Goal: Task Accomplishment & Management: Use online tool/utility

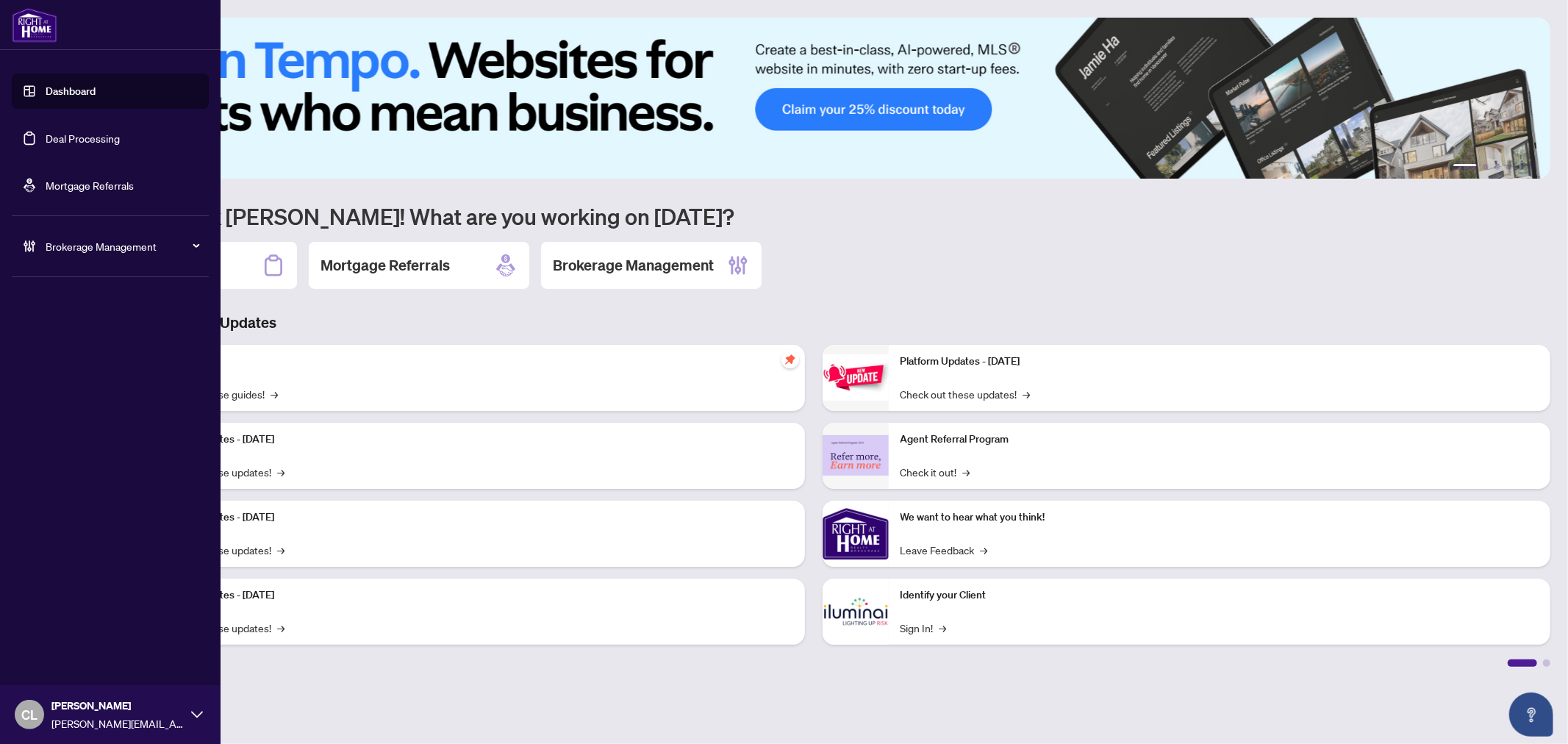
click at [74, 142] on link "Deal Processing" at bounding box center [82, 138] width 74 height 13
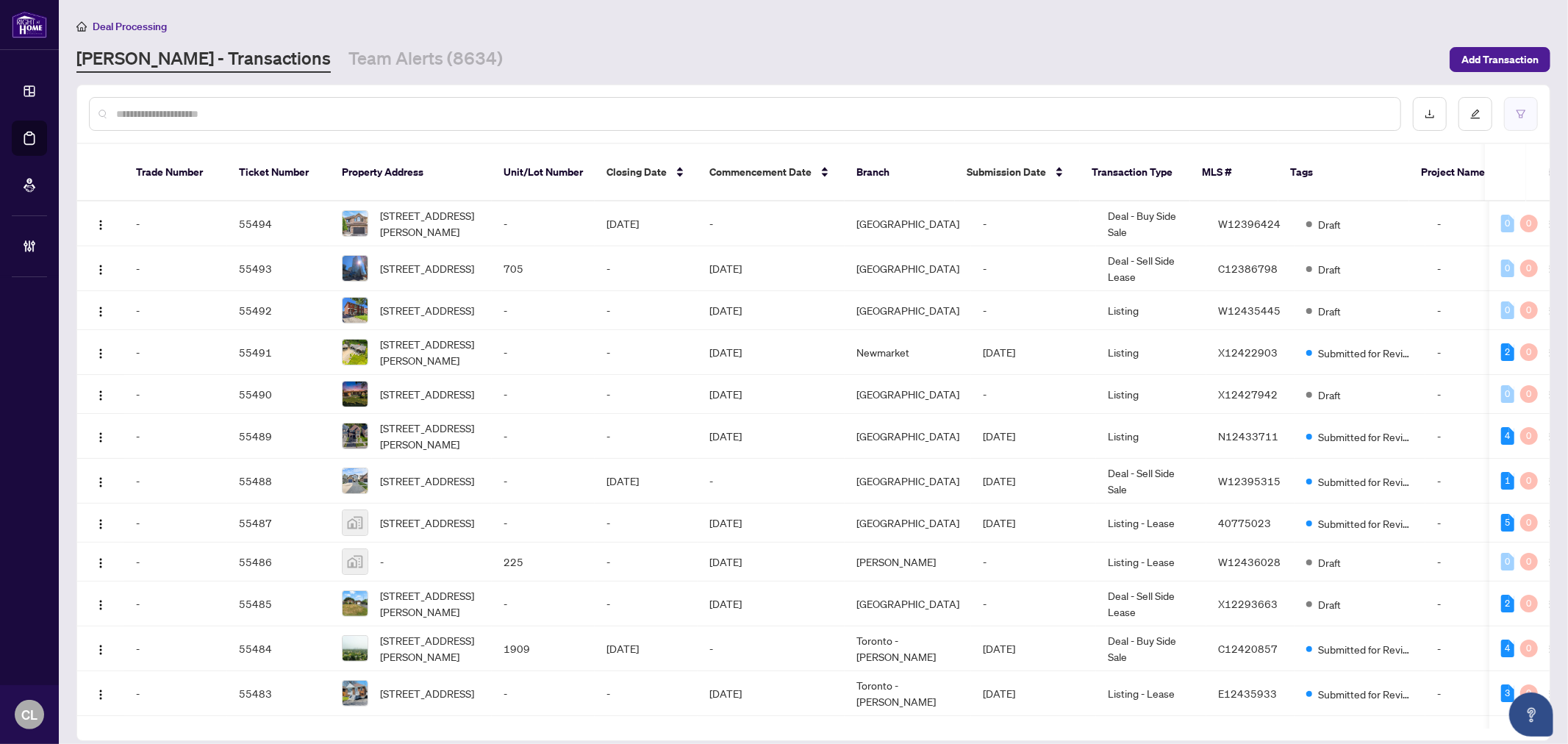
click at [1523, 105] on button "button" at bounding box center [1521, 114] width 34 height 34
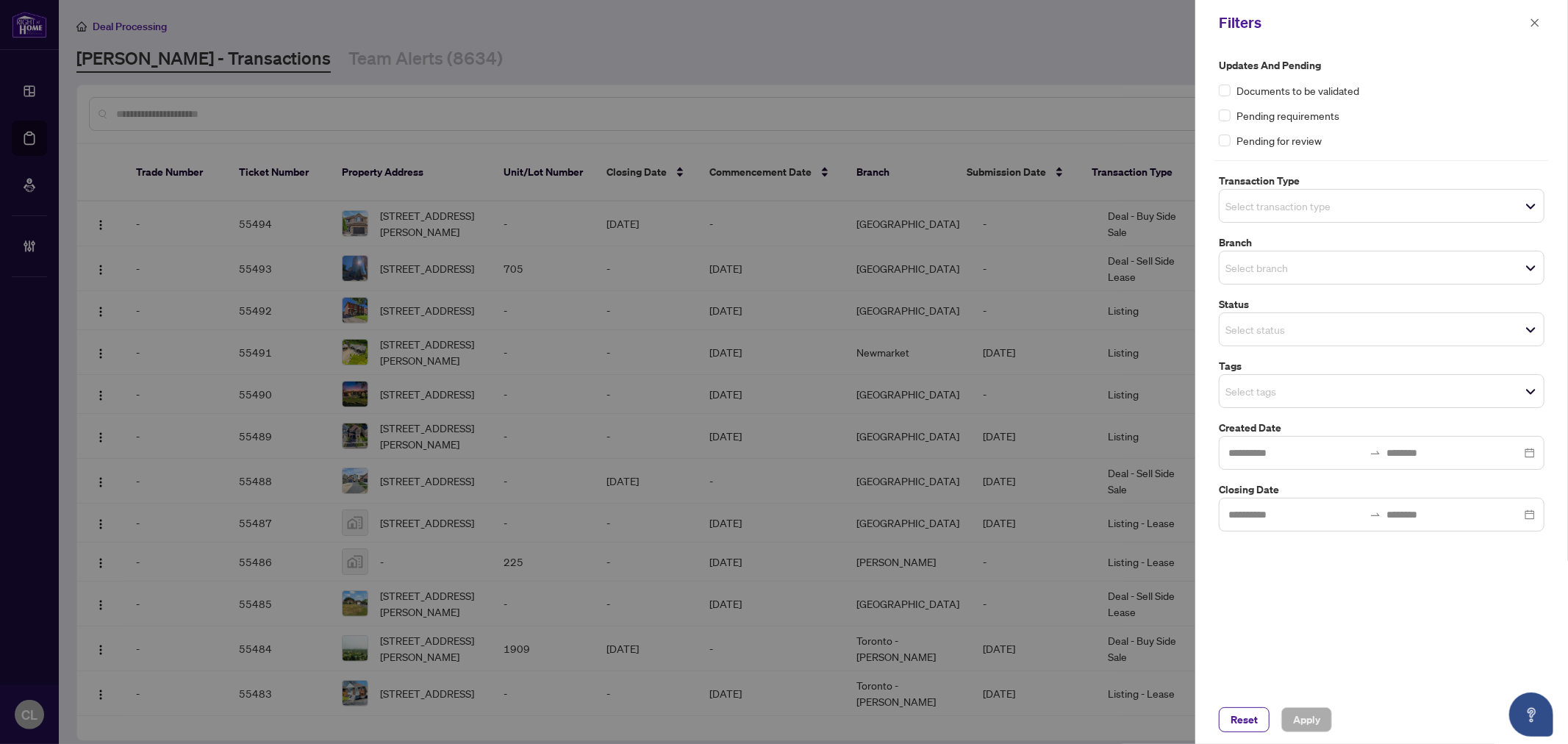
click at [1285, 207] on input "search" at bounding box center [1277, 206] width 103 height 18
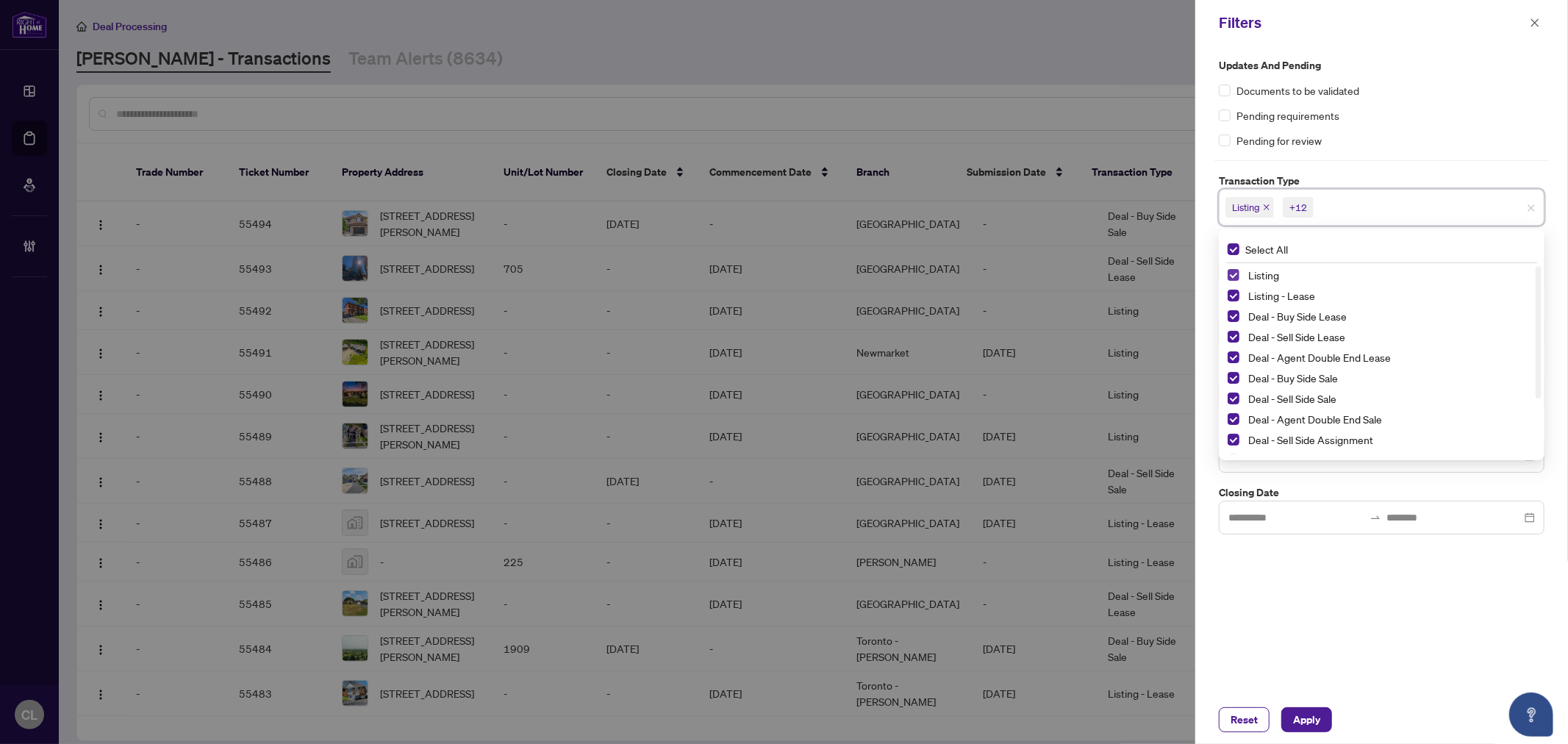
click at [1237, 273] on span "Select Listing" at bounding box center [1233, 274] width 12 height 12
click at [1237, 292] on span "Select Listing - Lease" at bounding box center [1233, 295] width 12 height 12
drag, startPoint x: 1538, startPoint y: 301, endPoint x: 1542, endPoint y: 427, distance: 126.1
click at [1546, 431] on div "Updates and Pending Documents to be validated Pending requirements Pending for …" at bounding box center [1382, 295] width 334 height 477
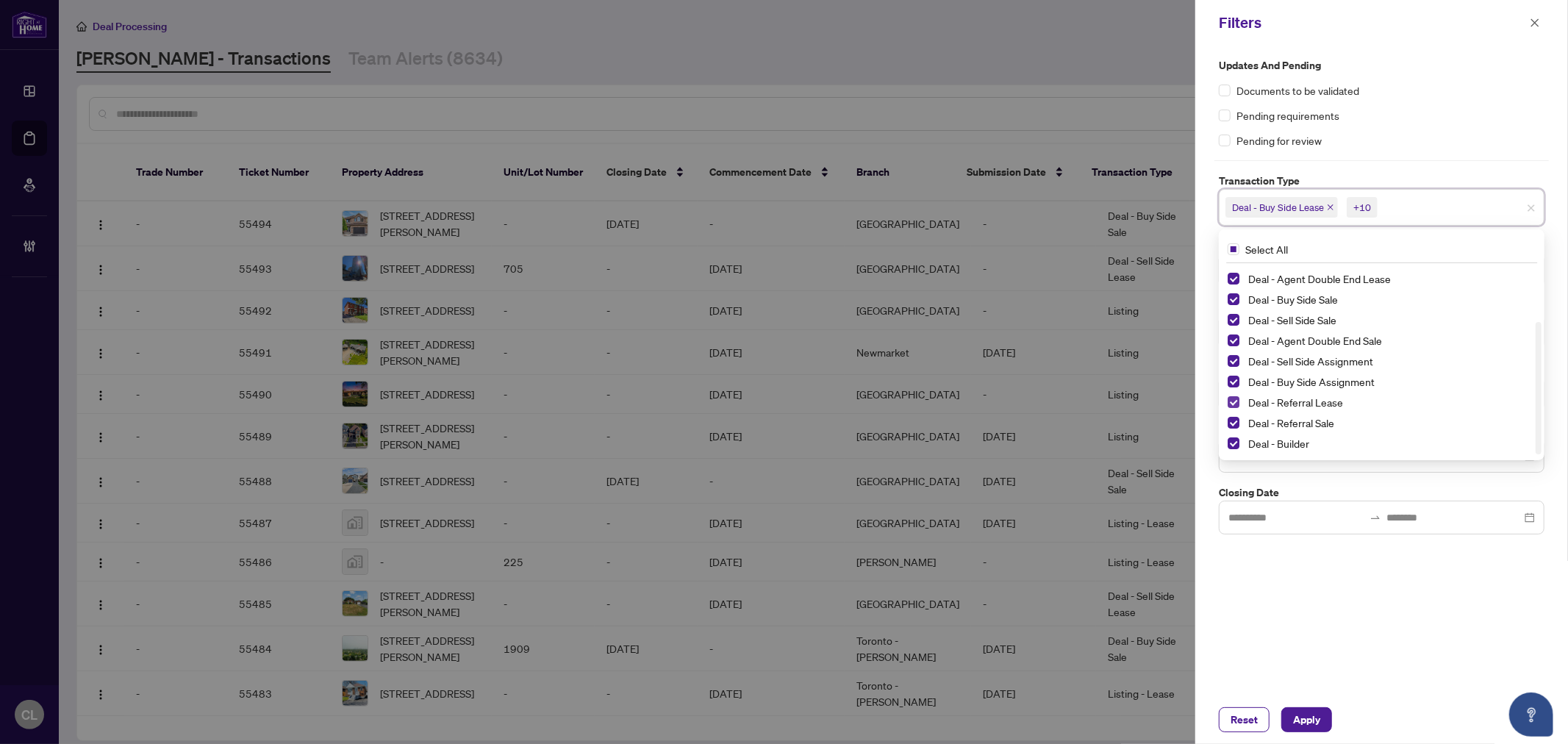
click at [1233, 401] on span "Select Deal - Referral Lease" at bounding box center [1233, 401] width 12 height 12
click at [1231, 424] on span "Select Deal - Referral Sale" at bounding box center [1233, 422] width 12 height 12
click at [1232, 439] on span "Select Deal - Builder" at bounding box center [1233, 443] width 12 height 12
click at [1145, 53] on div at bounding box center [784, 372] width 1568 height 744
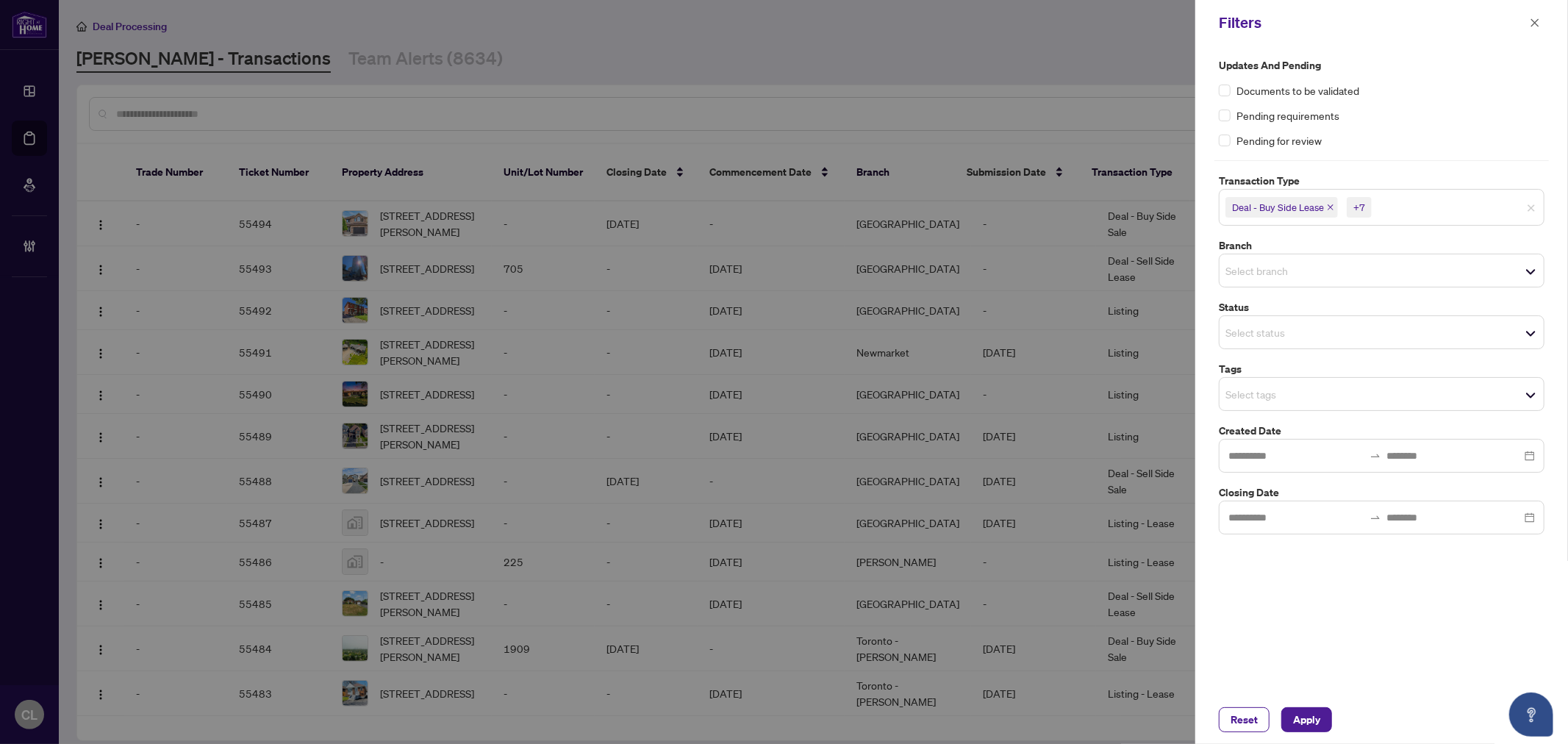
click at [1226, 266] on input "search" at bounding box center [1277, 270] width 103 height 18
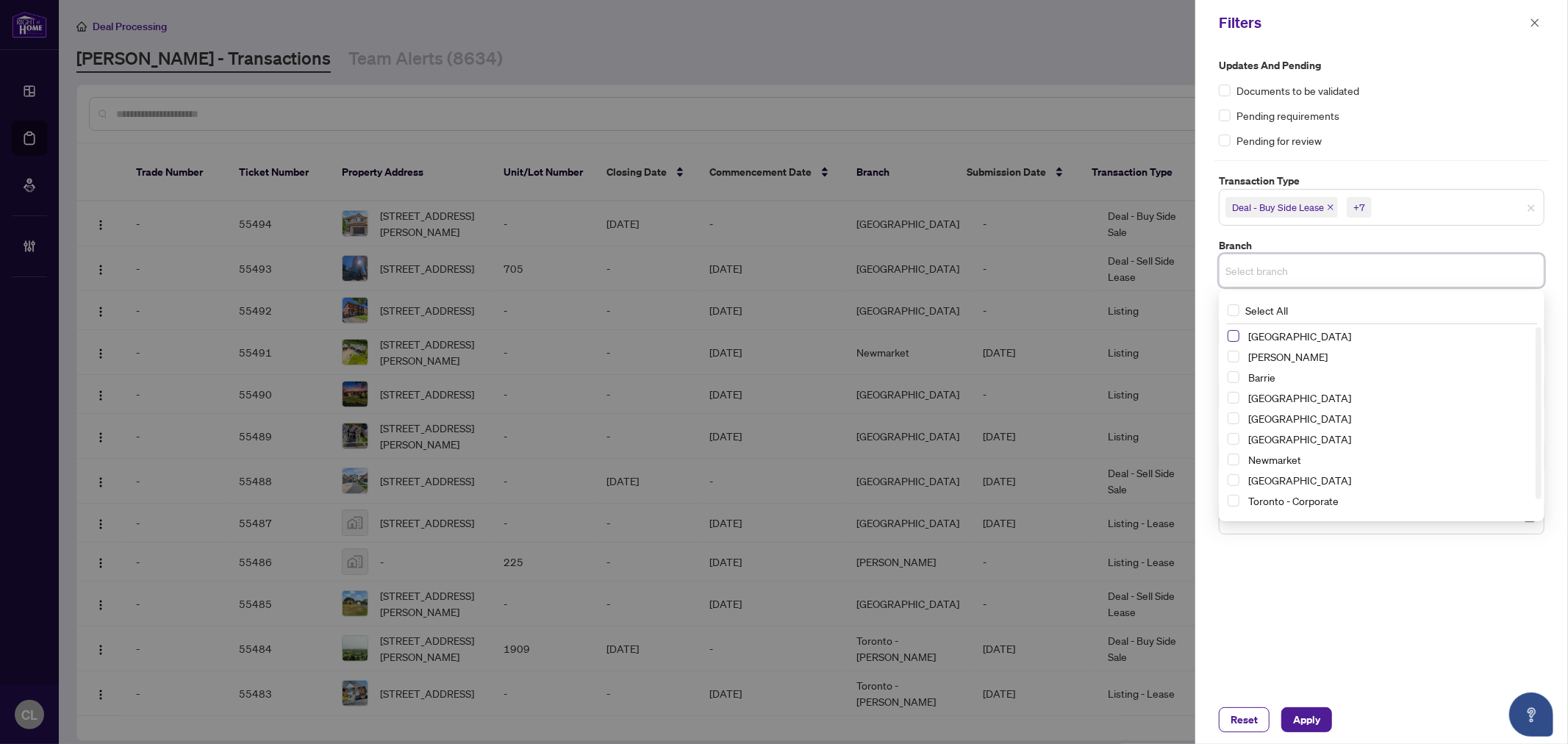
click at [1231, 333] on span "Select Richmond Hill" at bounding box center [1233, 336] width 12 height 12
click at [1234, 360] on span "Select Vaughan" at bounding box center [1233, 360] width 12 height 12
click at [1233, 382] on span "Select Barrie" at bounding box center [1233, 380] width 12 height 12
click at [1231, 425] on span "Select Durham" at bounding box center [1233, 421] width 12 height 12
click at [1231, 467] on span "Select Newmarket" at bounding box center [1233, 463] width 12 height 12
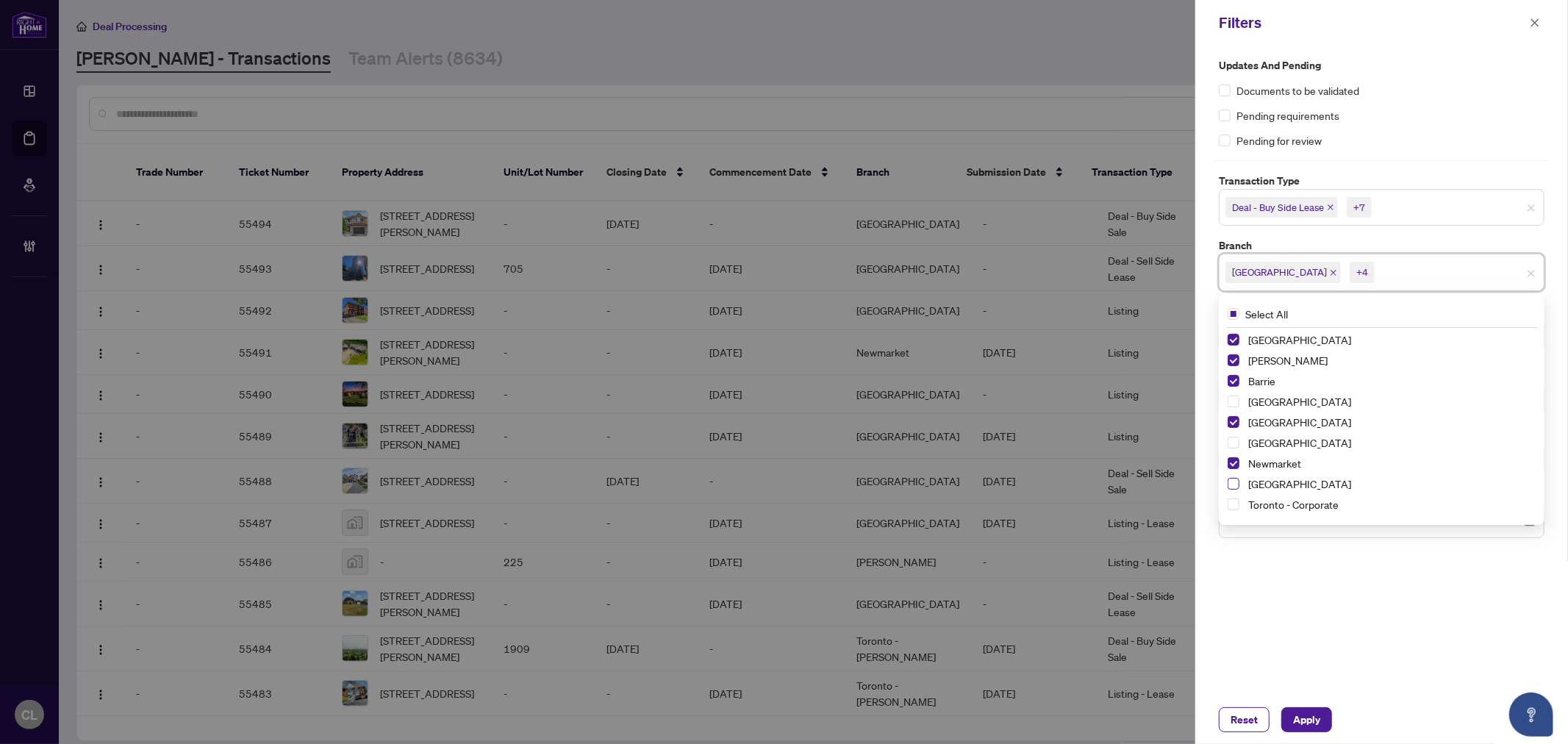
click at [1235, 484] on span "Select Ottawa" at bounding box center [1233, 483] width 12 height 12
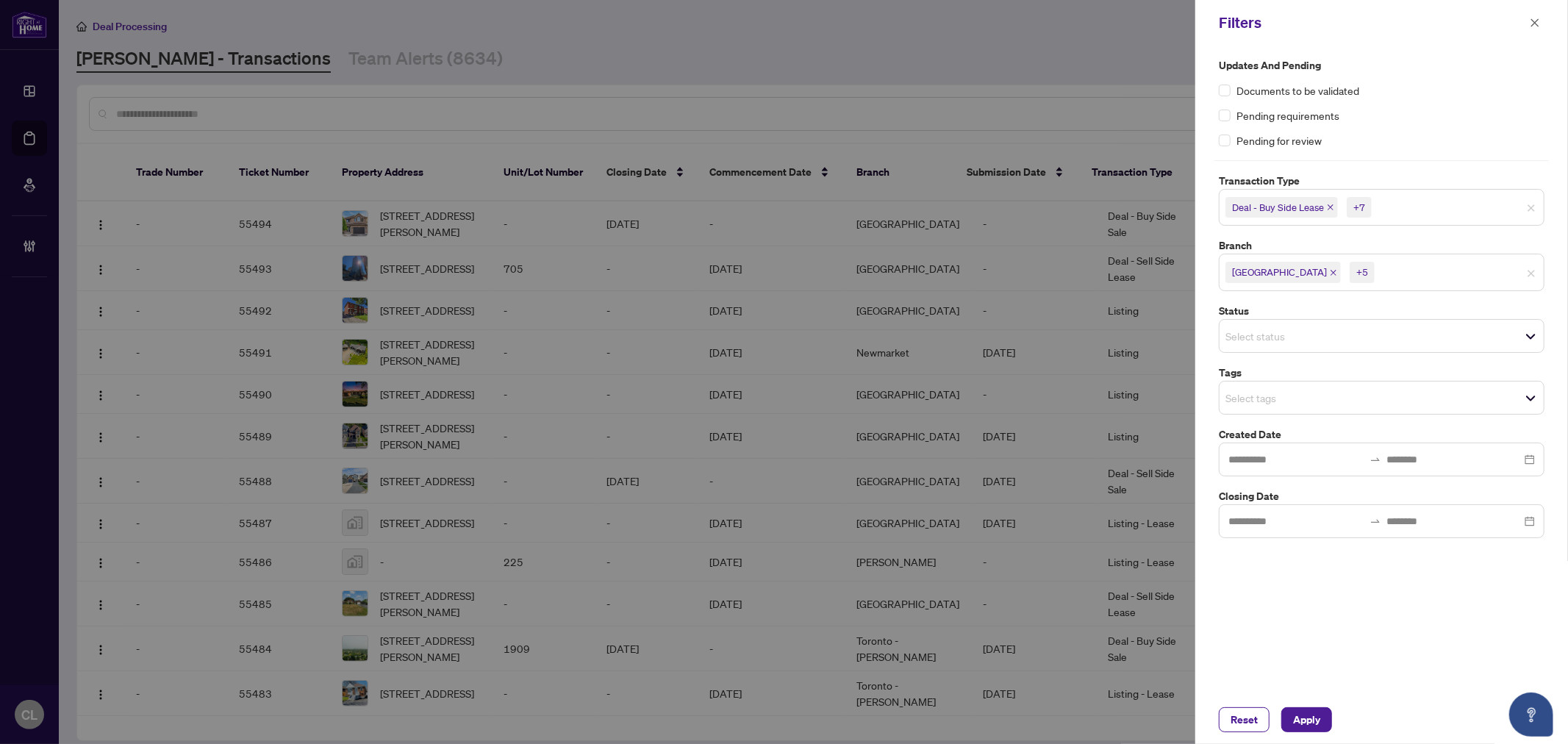
click at [1126, 57] on div at bounding box center [784, 372] width 1568 height 744
click at [1243, 400] on input "search" at bounding box center [1277, 397] width 103 height 18
drag, startPoint x: 1567, startPoint y: 441, endPoint x: 1567, endPoint y: 482, distance: 41.0
click at [1567, 482] on div "Updates and Pending Documents to be validated Pending requirements Pending for …" at bounding box center [1382, 370] width 373 height 650
click at [1258, 393] on input "search" at bounding box center [1277, 397] width 103 height 18
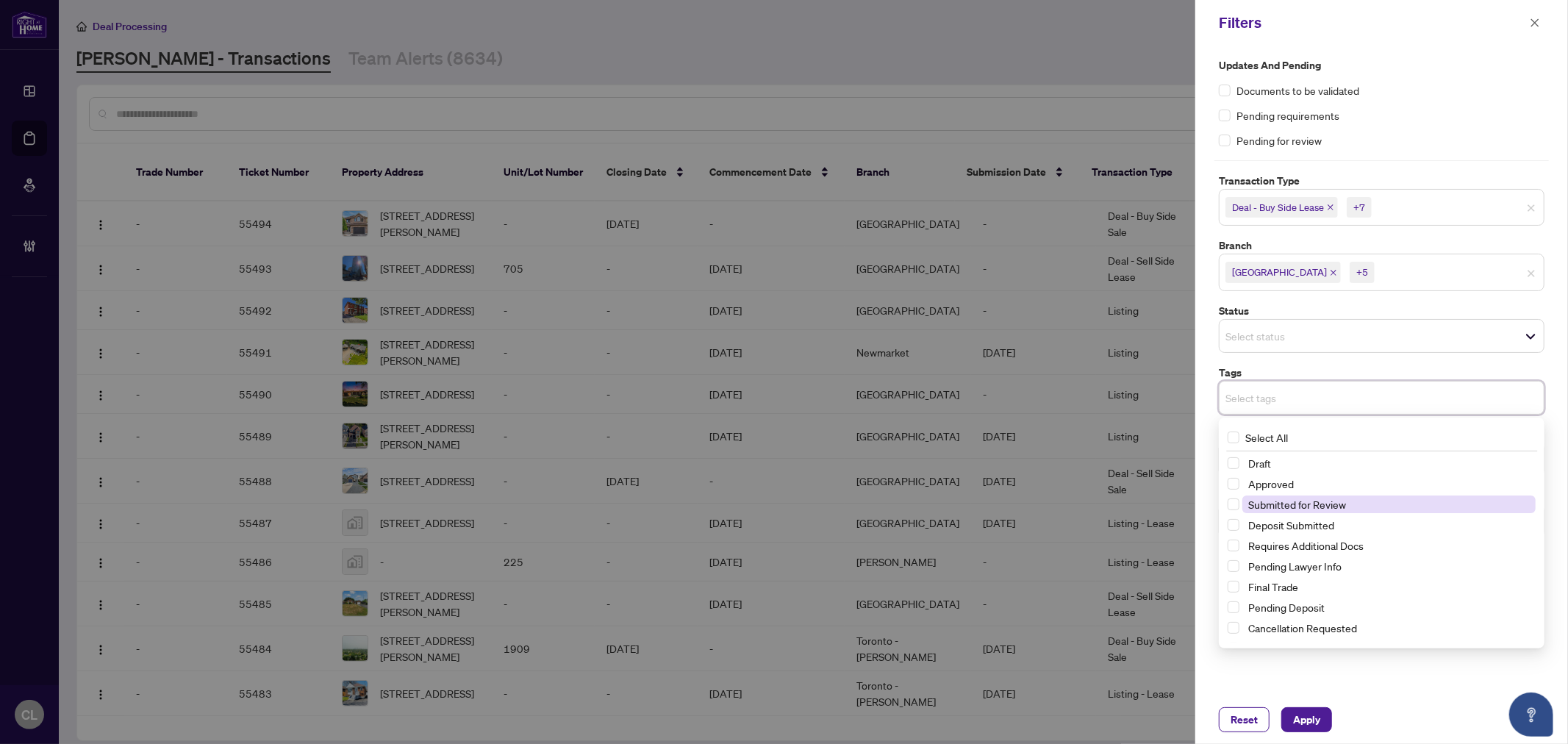
click at [1289, 508] on span "Submitted for Review" at bounding box center [1297, 504] width 98 height 13
click at [1139, 81] on div at bounding box center [784, 372] width 1568 height 744
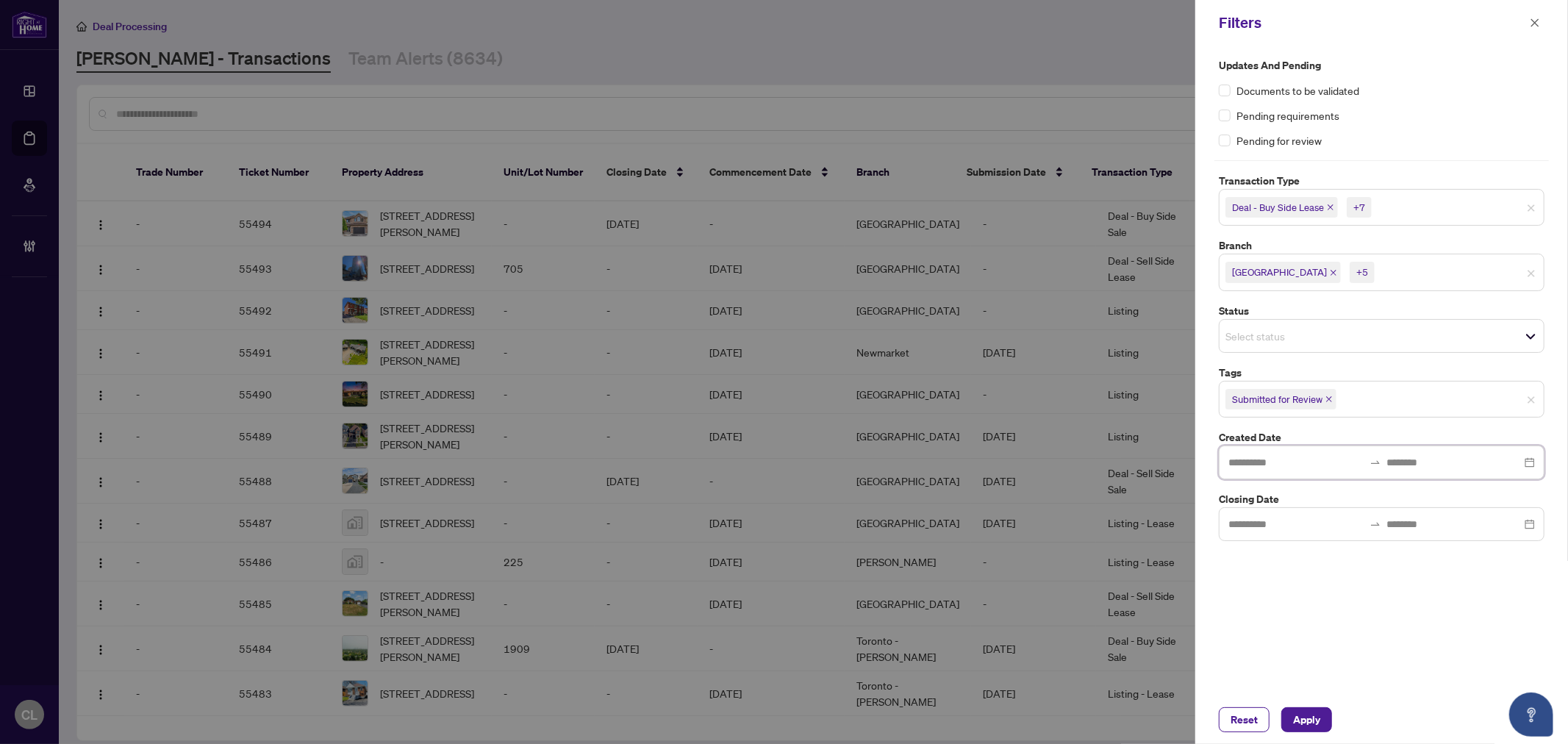
click at [1322, 469] on input at bounding box center [1296, 462] width 136 height 16
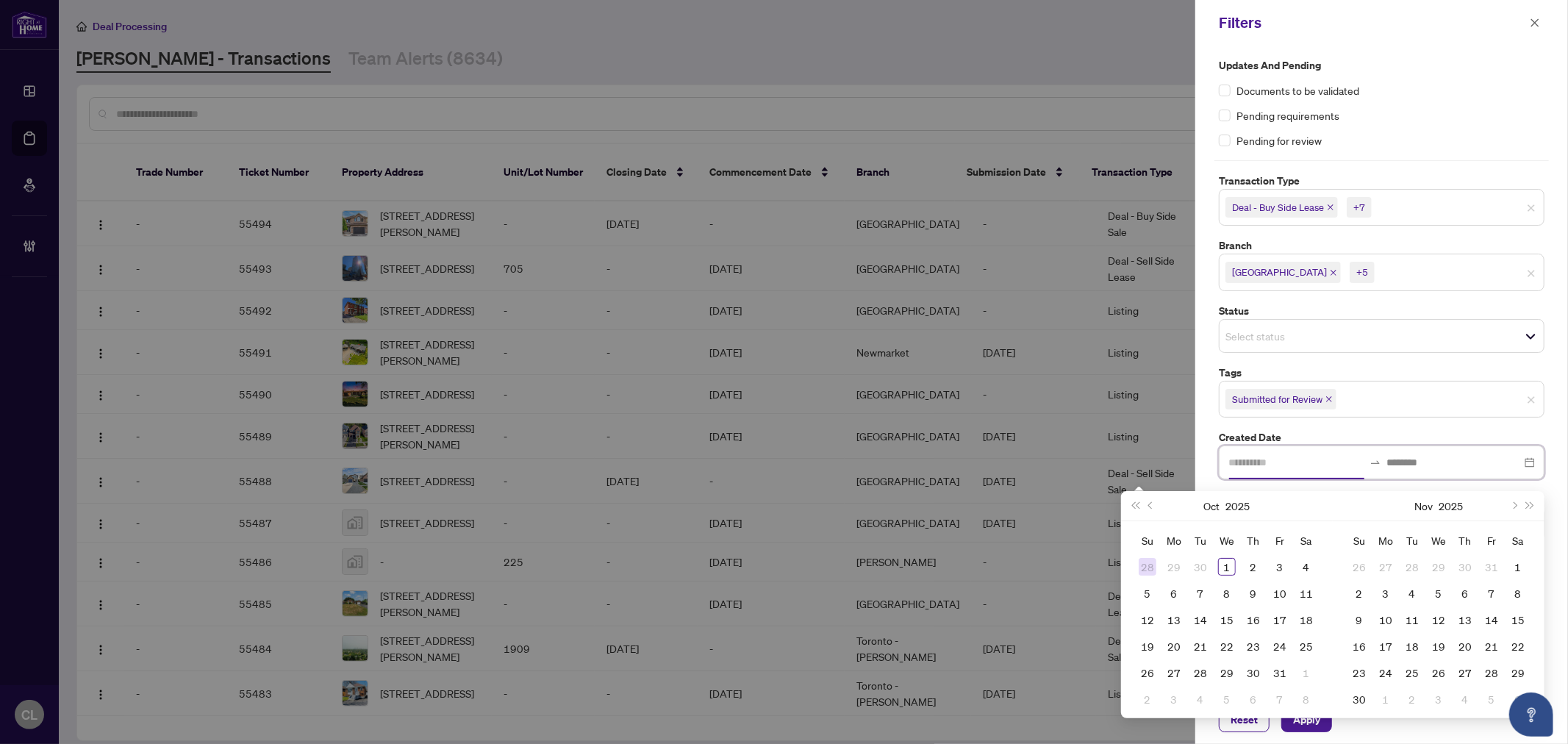
type input "**********"
click at [1149, 508] on button "Previous month (PageUp)" at bounding box center [1151, 506] width 16 height 29
click at [1145, 508] on button "Previous month (PageUp)" at bounding box center [1151, 506] width 16 height 29
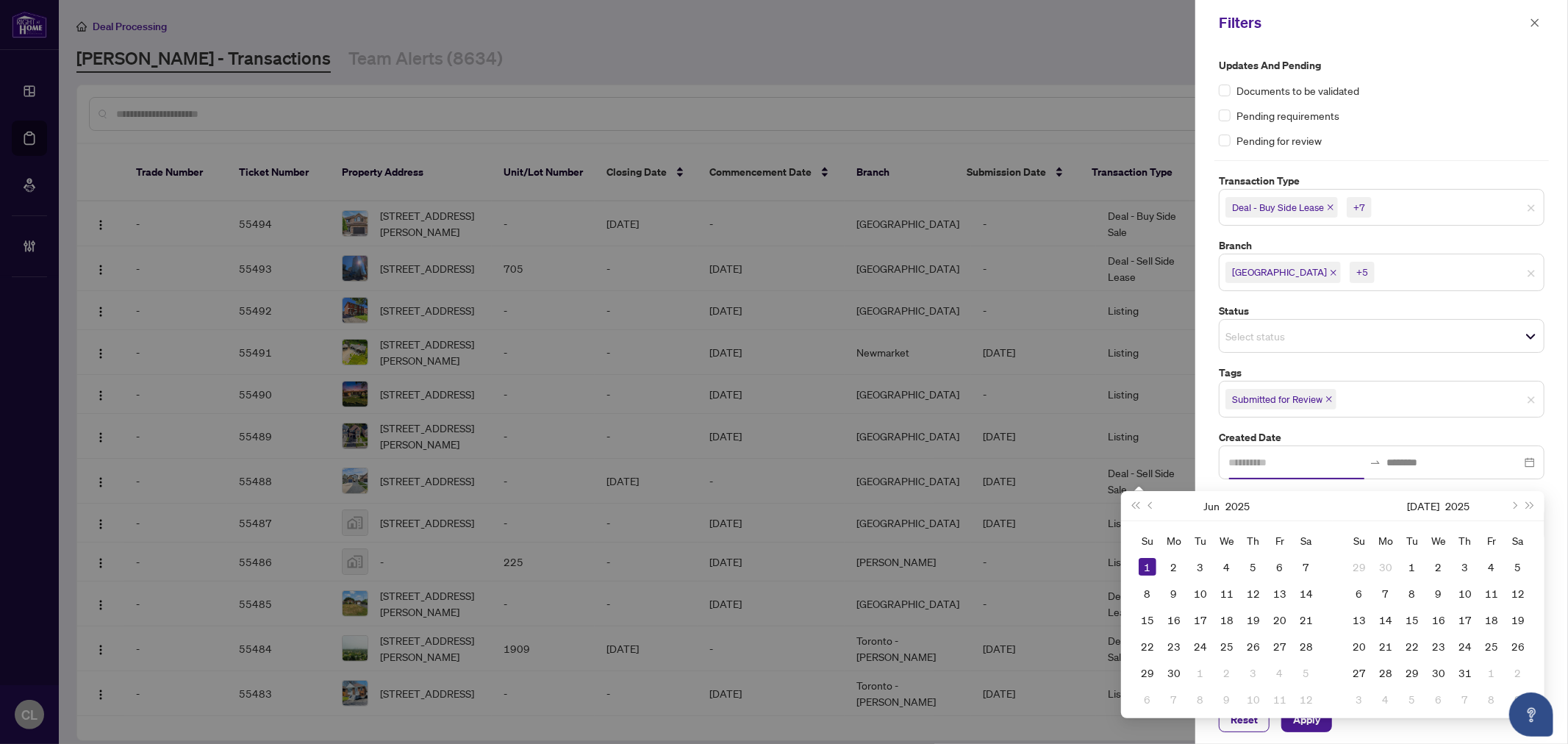
type input "**********"
click at [1152, 508] on span "Previous month (PageUp)" at bounding box center [1152, 506] width 8 height 8
type input "**********"
click at [1203, 560] on div "1" at bounding box center [1200, 566] width 18 height 18
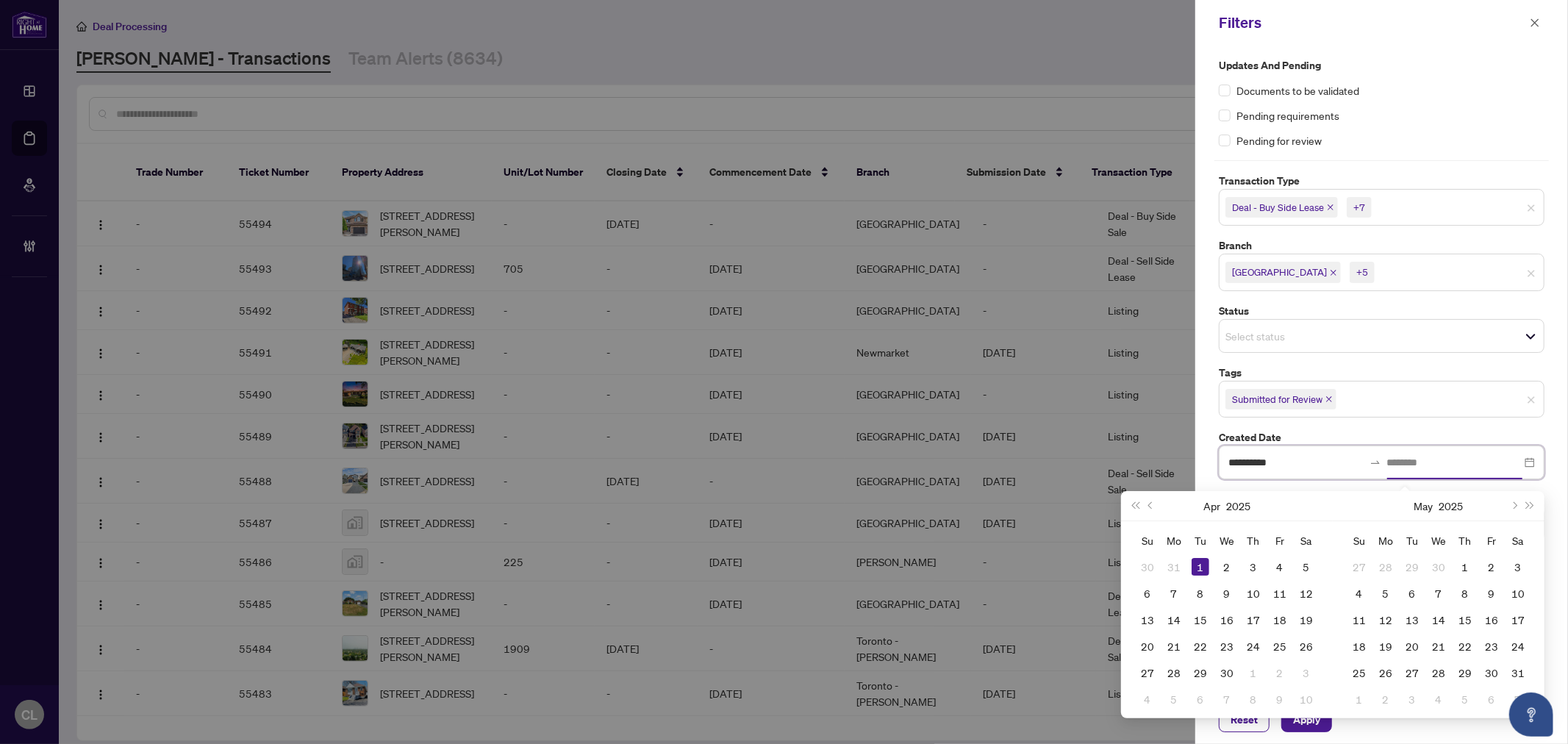
type input "**********"
click at [1517, 505] on button "Next month (PageDown)" at bounding box center [1513, 506] width 16 height 29
click at [1517, 504] on button "Next month (PageDown)" at bounding box center [1513, 506] width 16 height 29
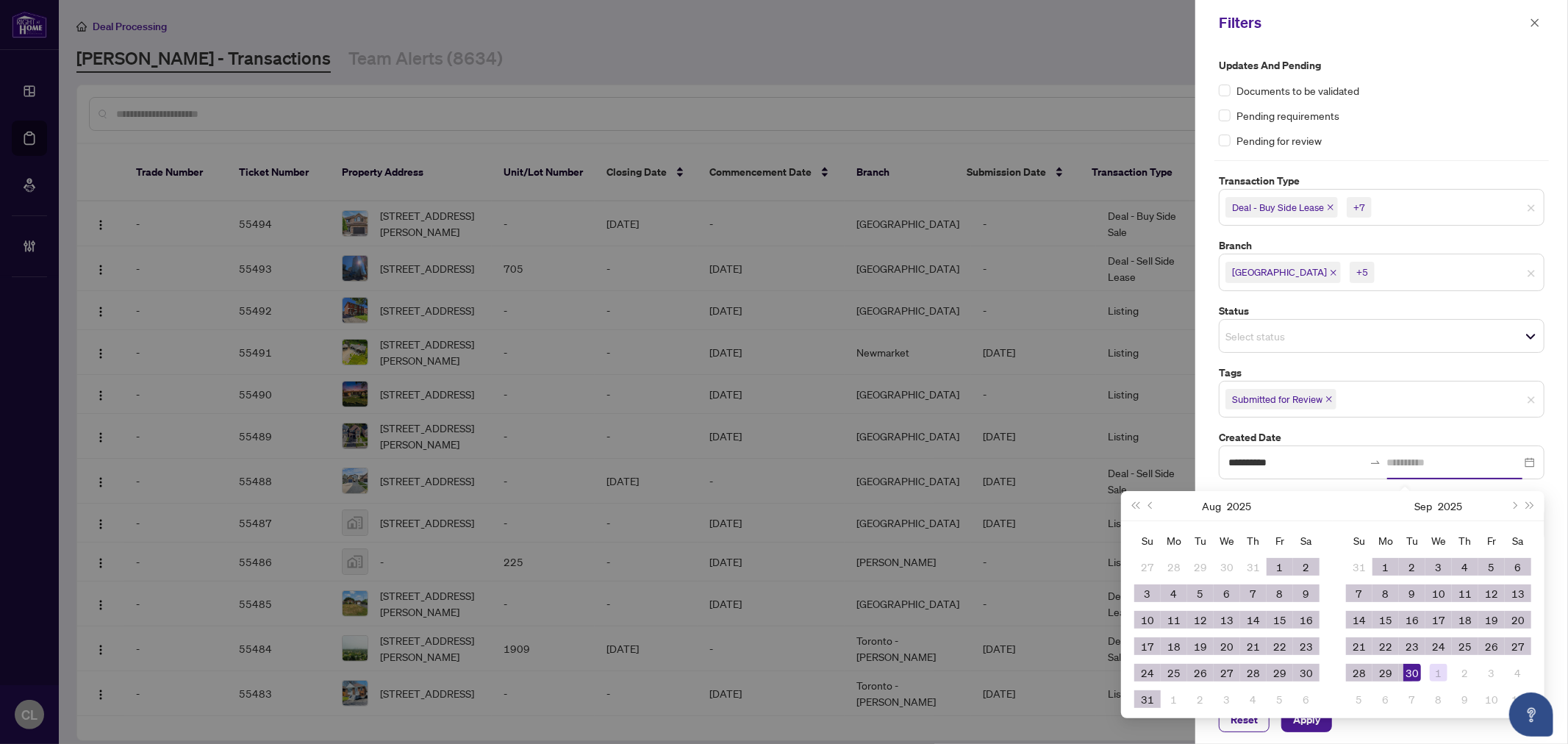
type input "**********"
click at [1430, 671] on div "1" at bounding box center [1438, 672] width 18 height 18
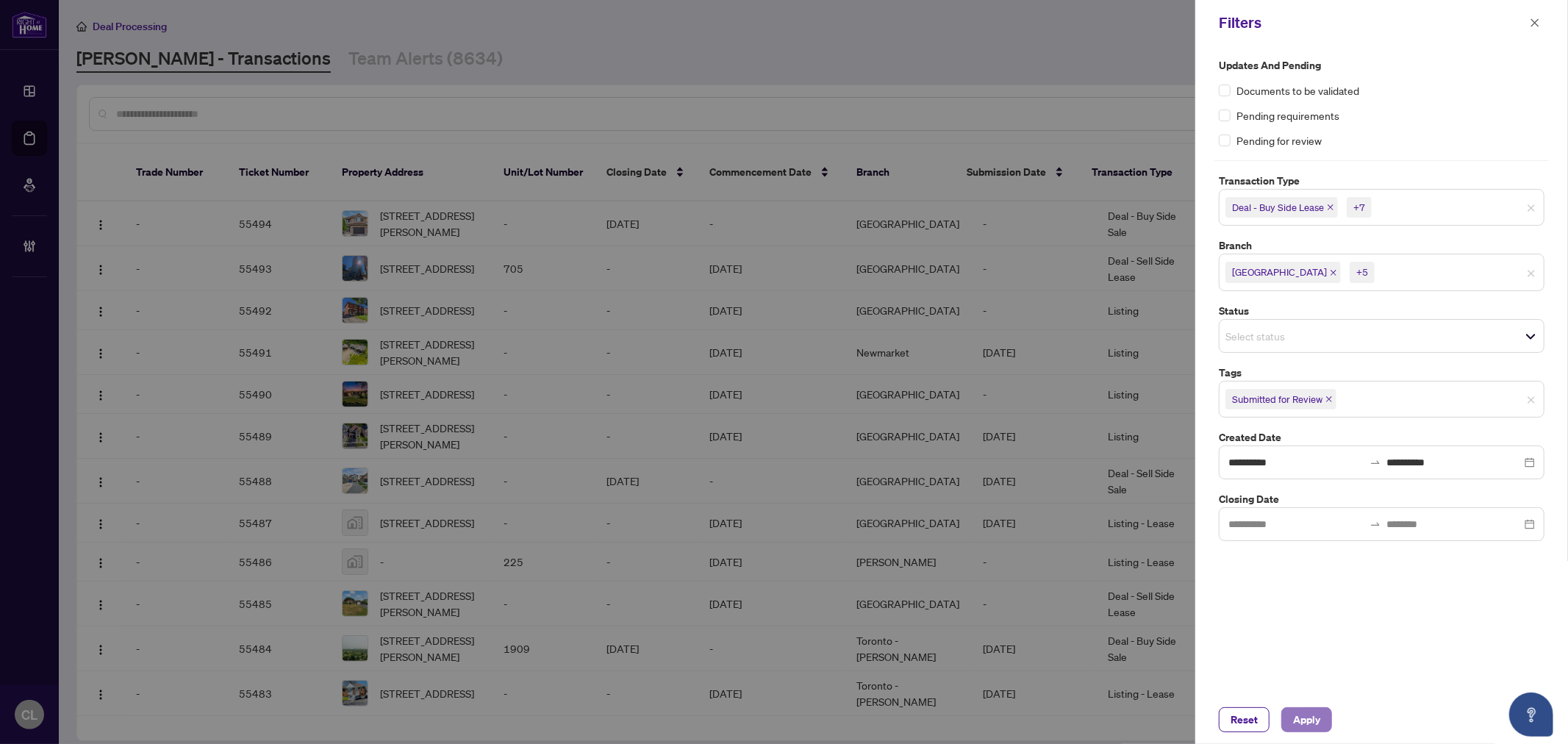
click at [1322, 723] on button "Apply" at bounding box center [1307, 719] width 51 height 25
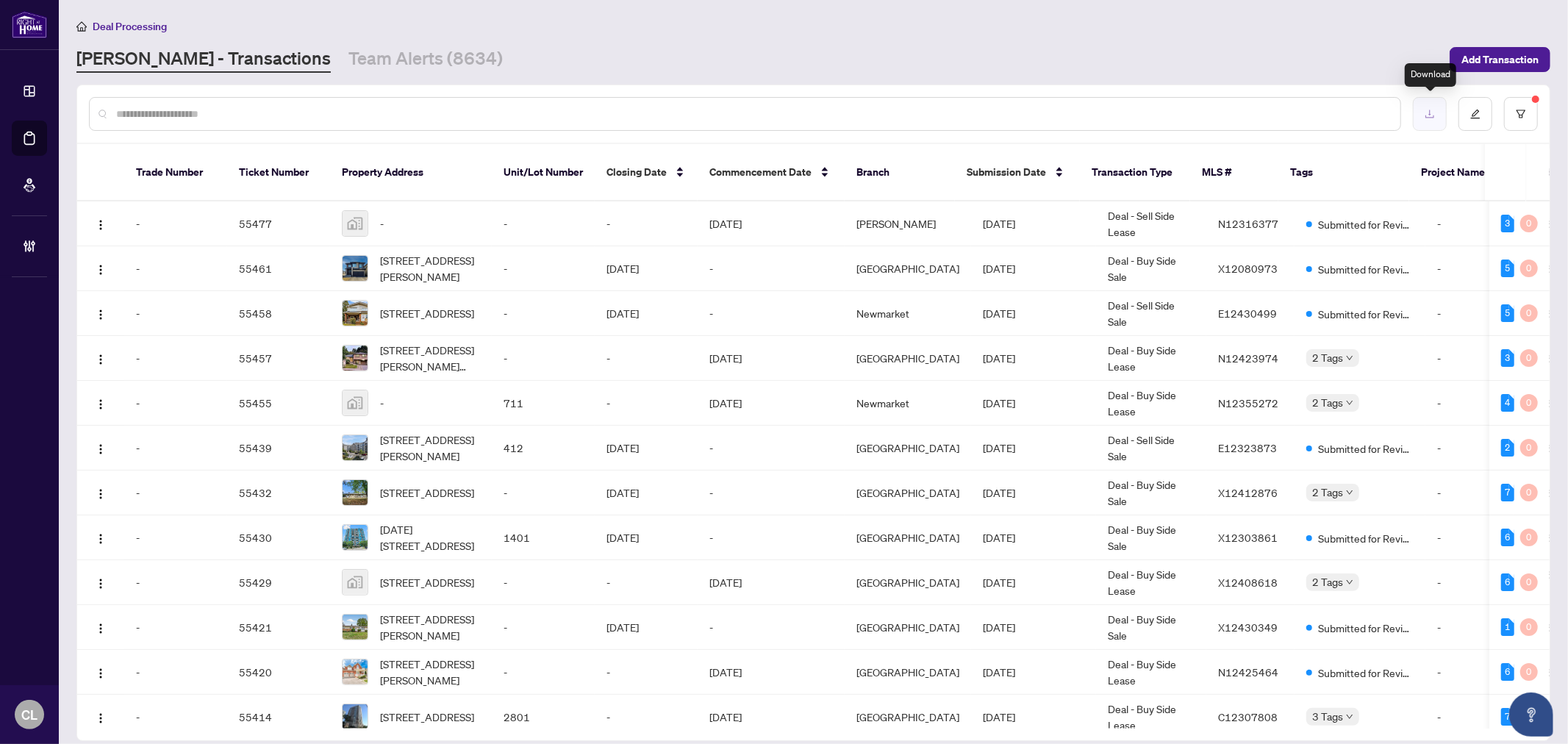
click at [1428, 109] on icon "download" at bounding box center [1429, 113] width 10 height 10
click at [1537, 113] on button "button" at bounding box center [1521, 114] width 34 height 34
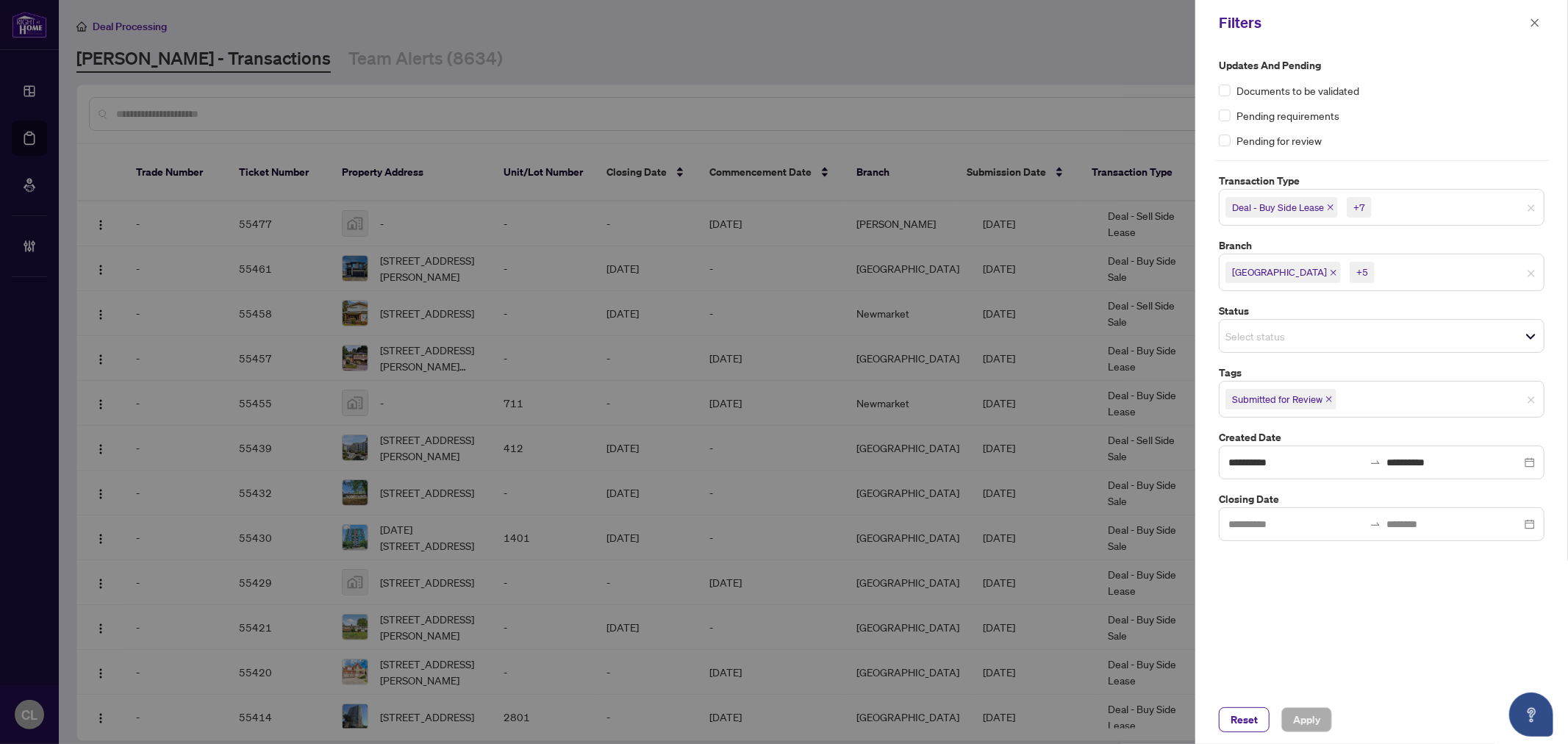
click at [1442, 211] on input "search" at bounding box center [1426, 207] width 103 height 18
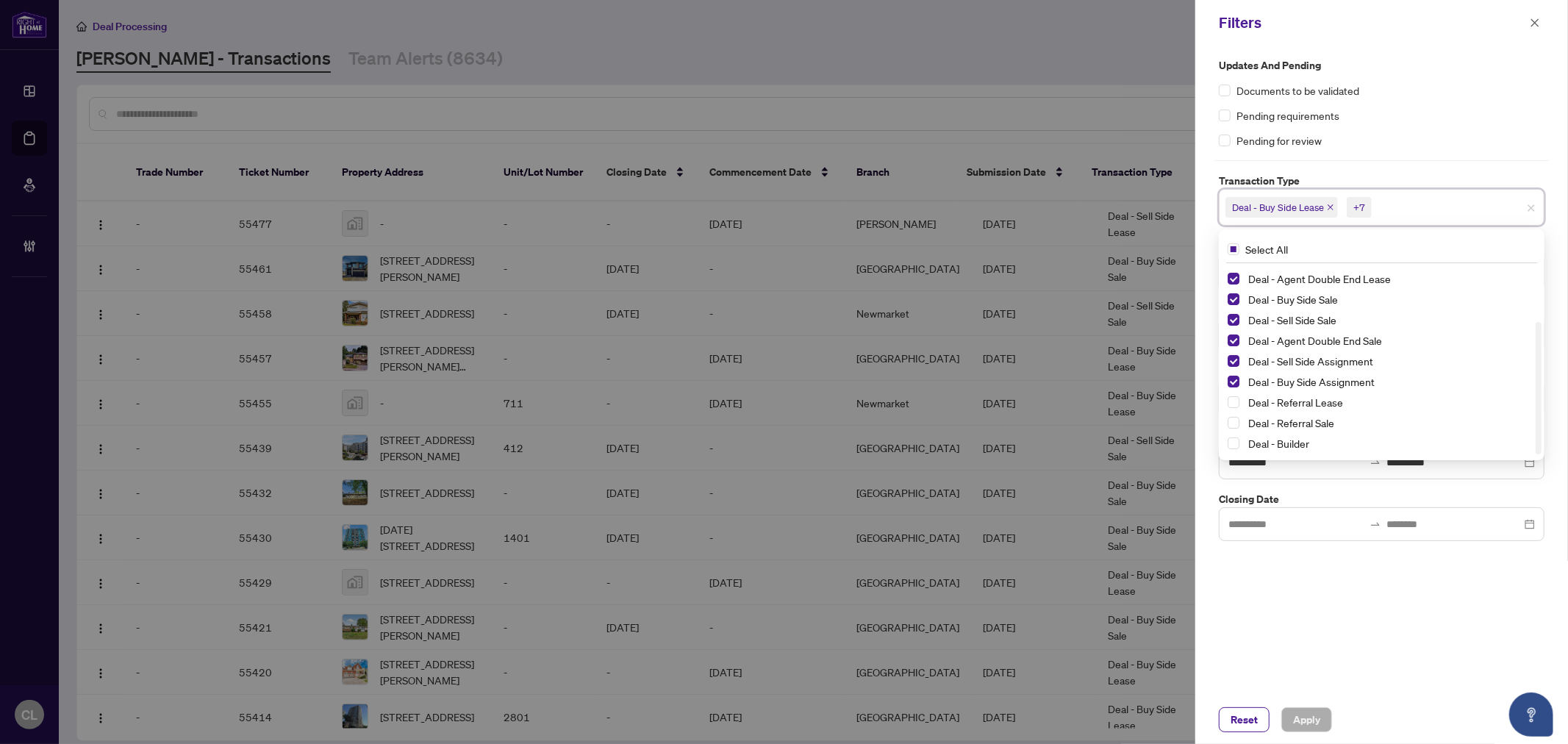
drag, startPoint x: 1541, startPoint y: 314, endPoint x: 1547, endPoint y: 400, distance: 86.2
click at [1547, 400] on div "**********" at bounding box center [1382, 299] width 334 height 484
click at [1234, 402] on span "Select Deal - Referral Lease" at bounding box center [1233, 401] width 12 height 12
click at [1235, 417] on span "Select Deal - Referral Sale" at bounding box center [1233, 422] width 12 height 12
click at [1238, 443] on span "Select Deal - Builder" at bounding box center [1233, 443] width 12 height 12
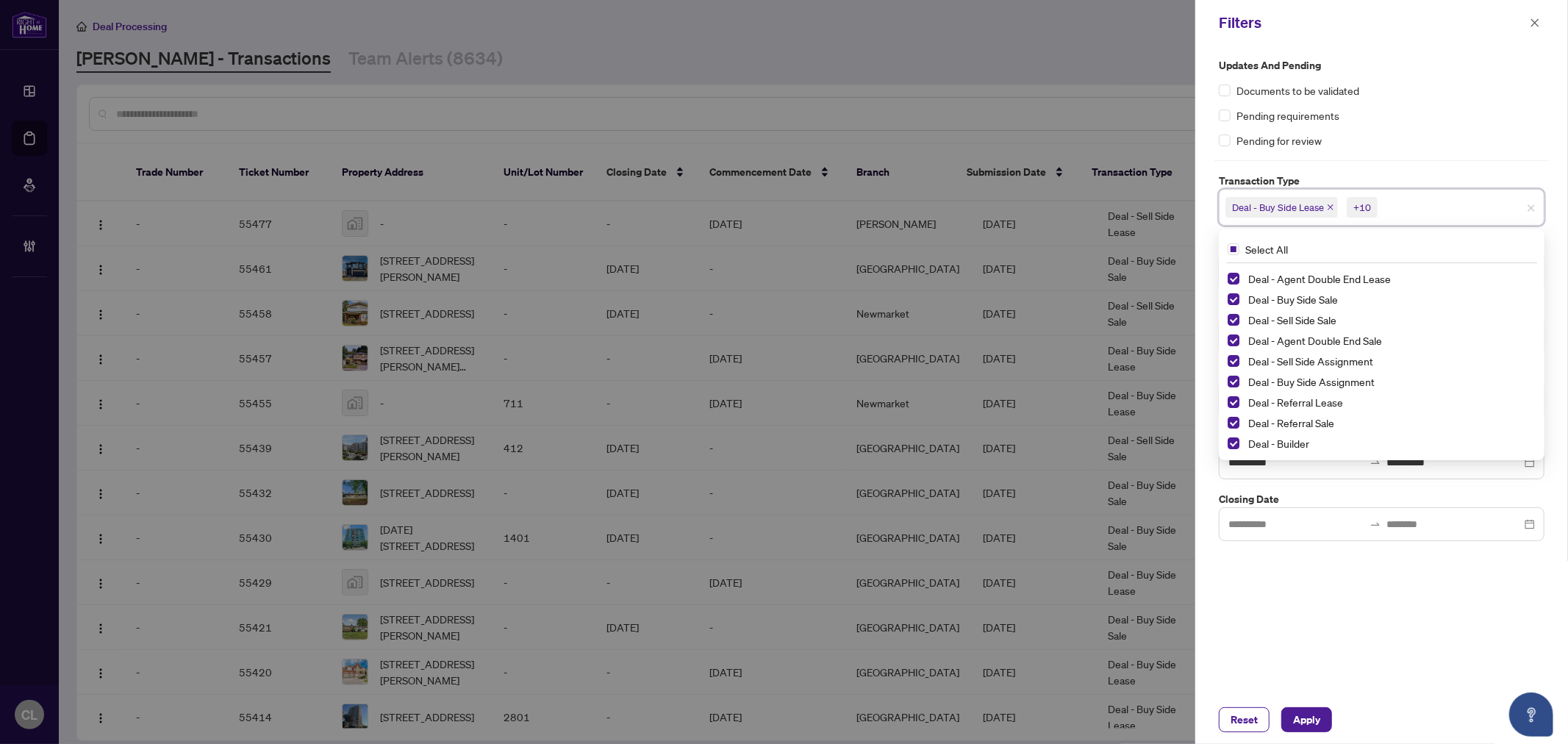
click at [1079, 92] on div at bounding box center [784, 372] width 1568 height 744
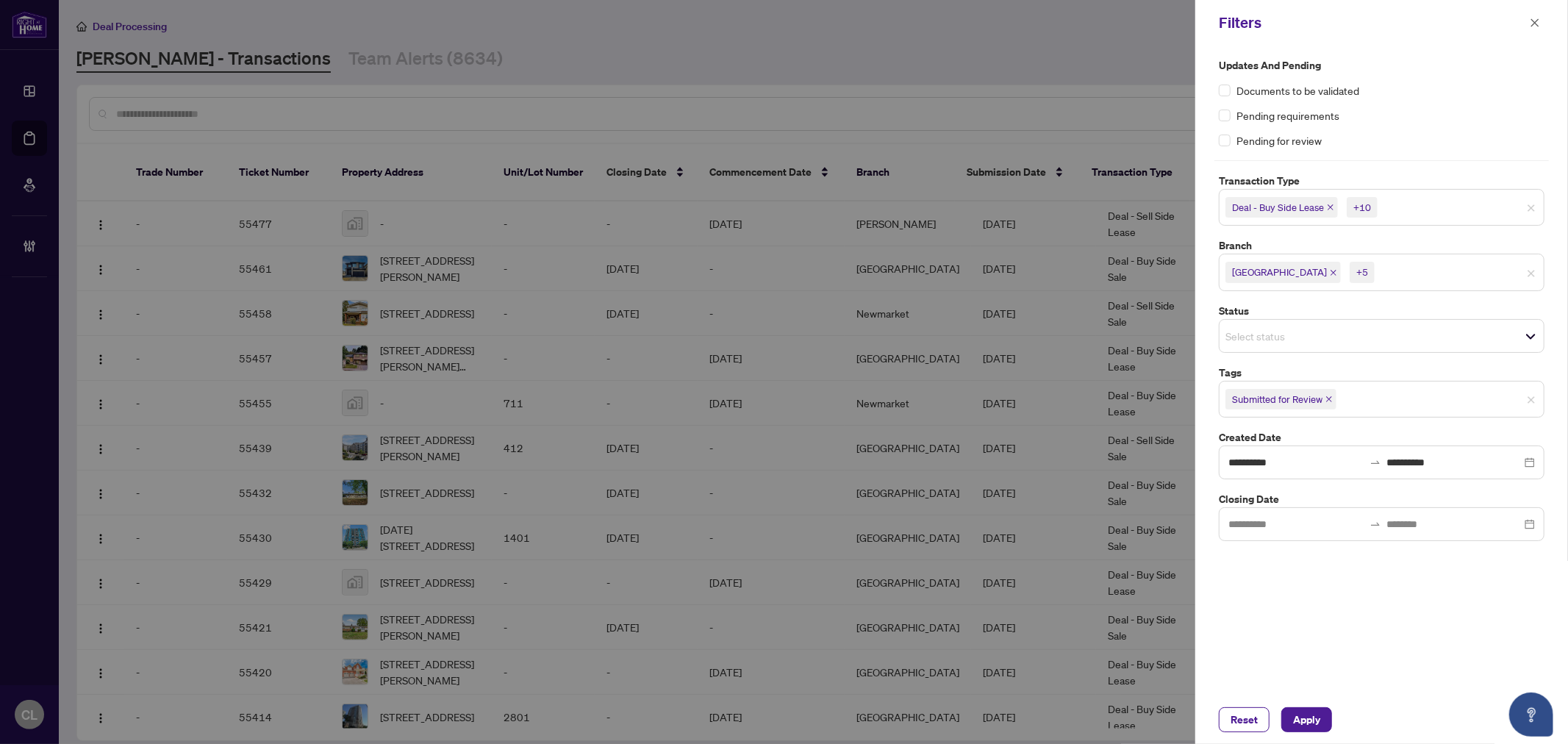
click at [1378, 273] on input "search" at bounding box center [1429, 273] width 103 height 18
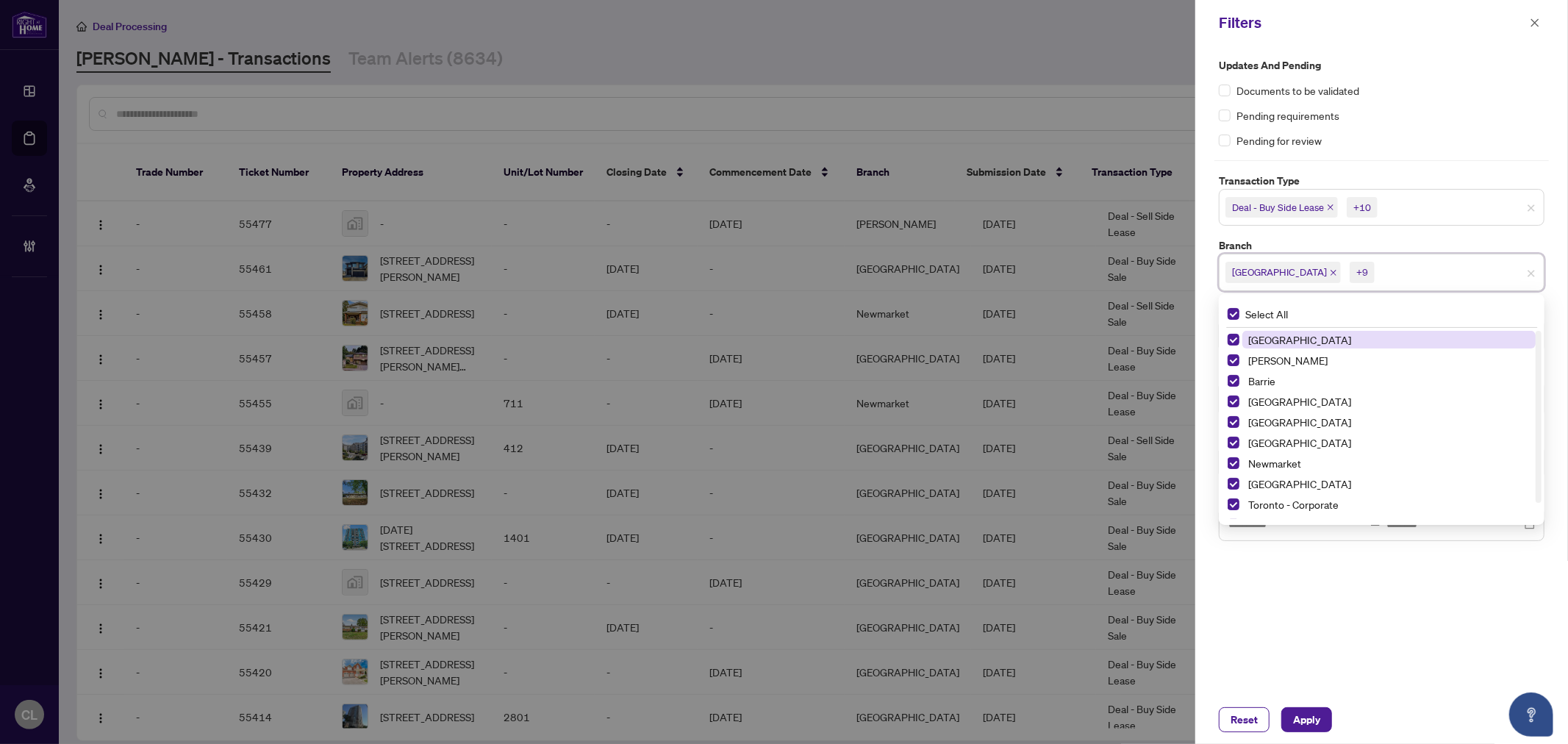
click at [1057, 47] on div at bounding box center [784, 372] width 1568 height 744
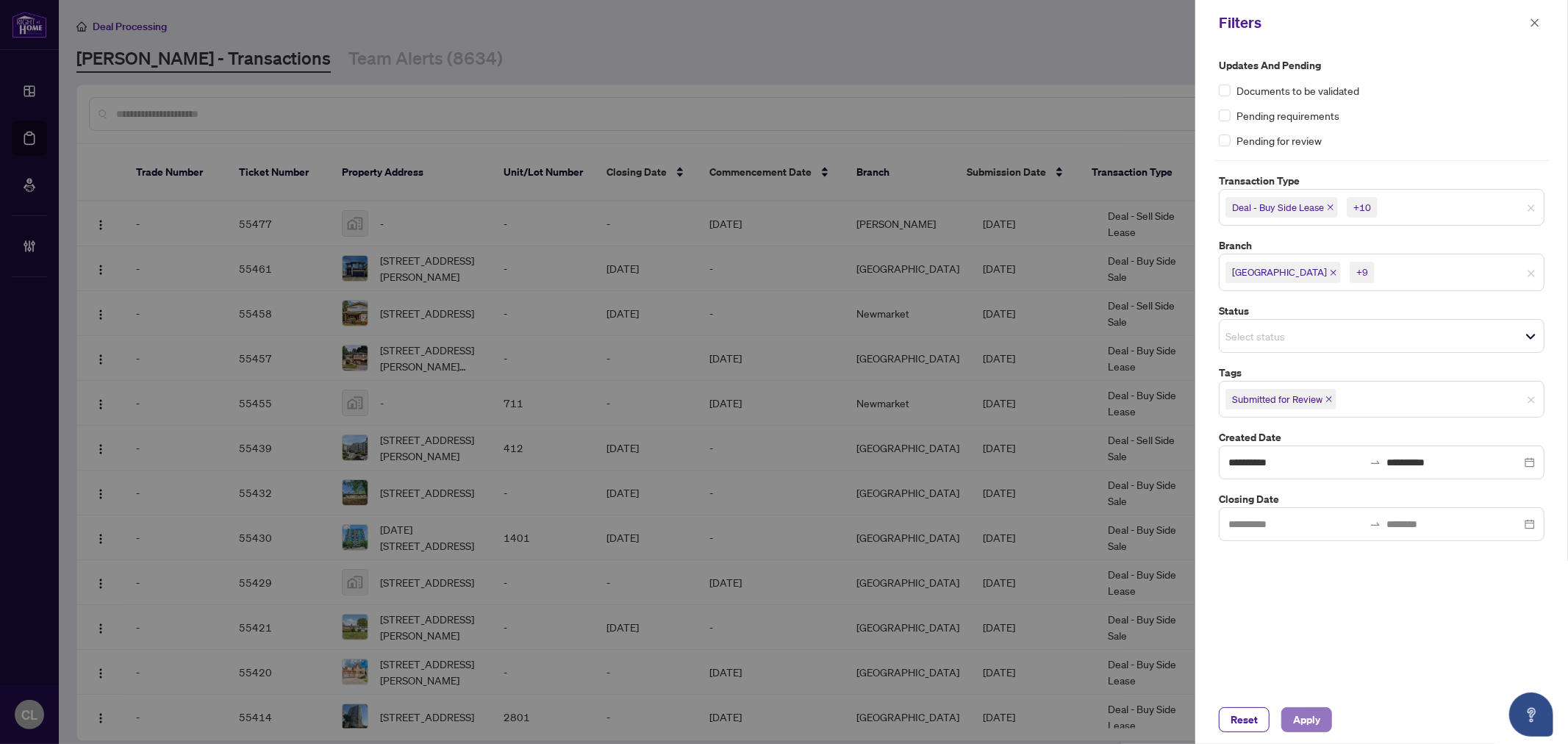
click at [1298, 729] on span "Apply" at bounding box center [1306, 719] width 27 height 24
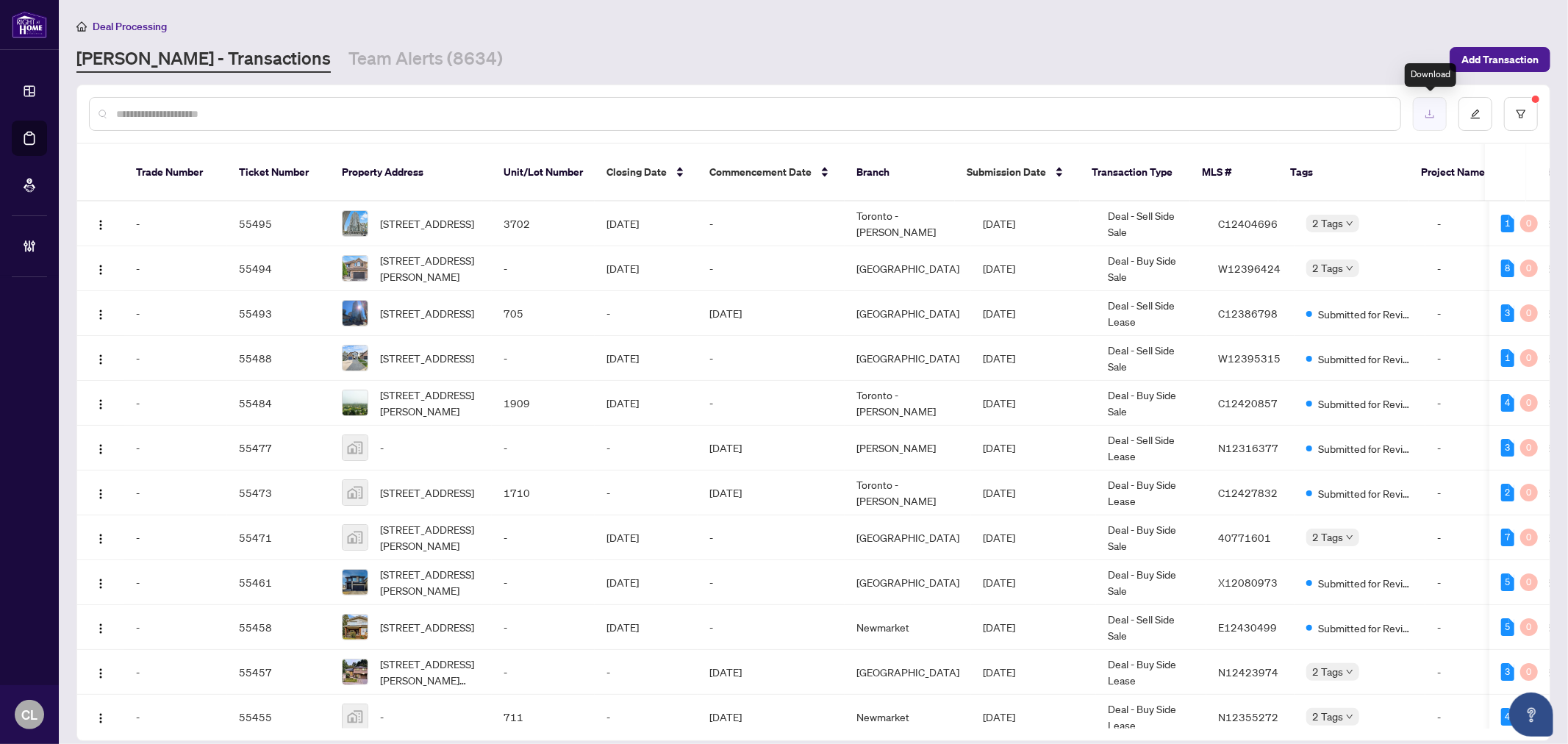
click at [1416, 114] on button "button" at bounding box center [1429, 114] width 34 height 34
